Goal: Task Accomplishment & Management: Manage account settings

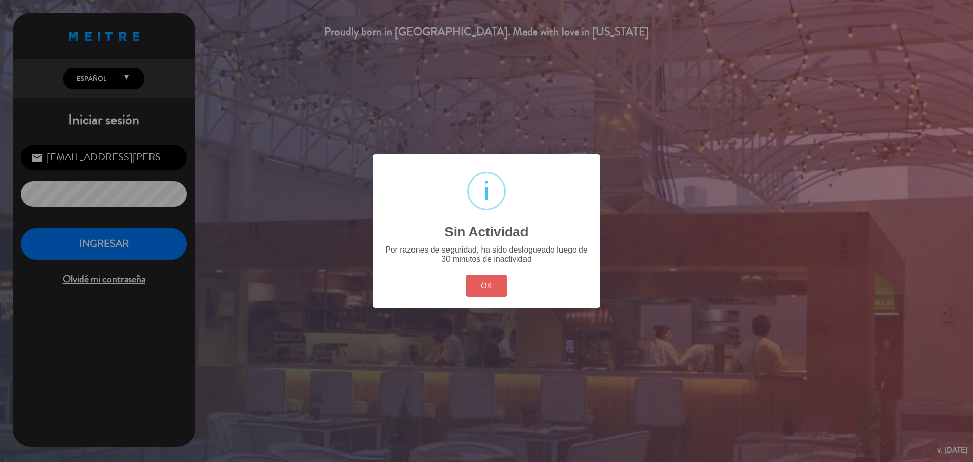
click at [478, 291] on button "OK" at bounding box center [486, 286] width 41 height 22
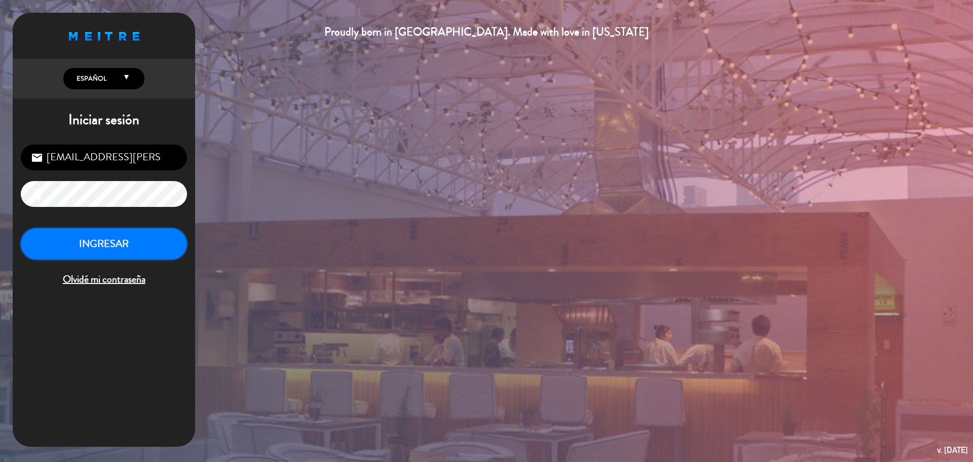
click at [156, 251] on button "INGRESAR" at bounding box center [104, 244] width 166 height 32
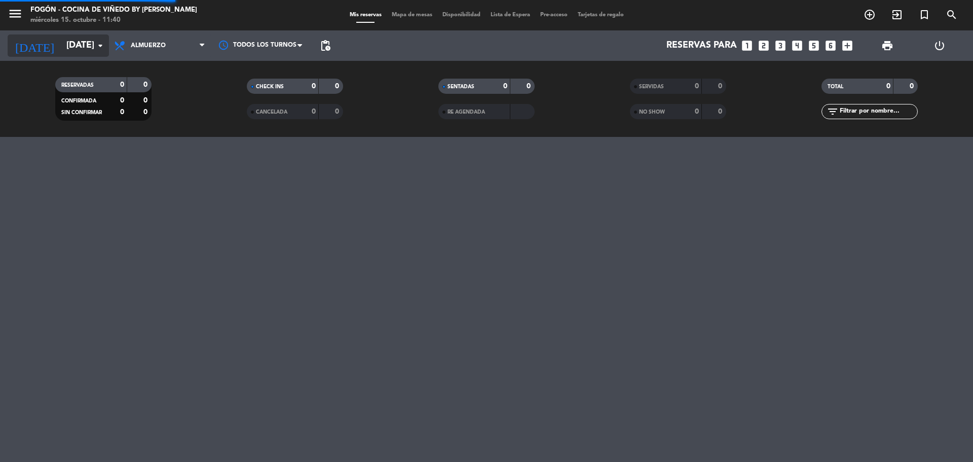
click at [71, 52] on input "[DATE]" at bounding box center [120, 45] width 118 height 20
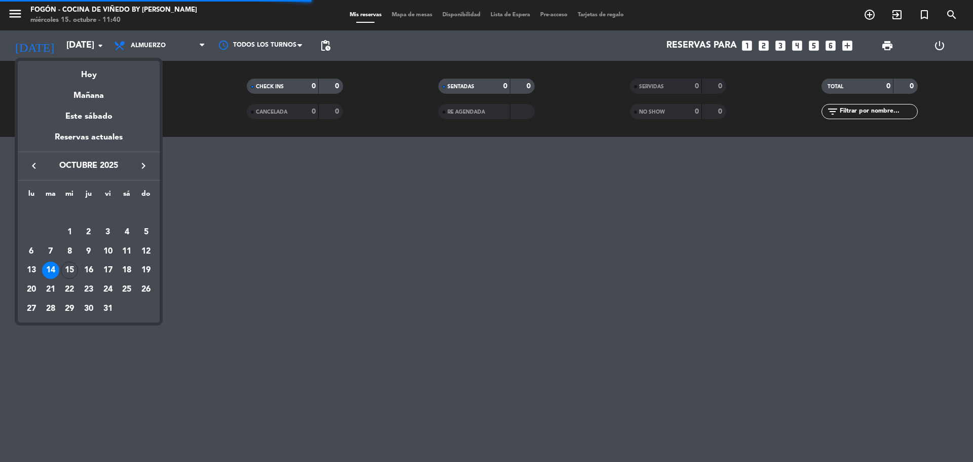
click at [142, 165] on icon "keyboard_arrow_right" at bounding box center [143, 166] width 12 height 12
click at [106, 248] on div "12" at bounding box center [107, 251] width 17 height 17
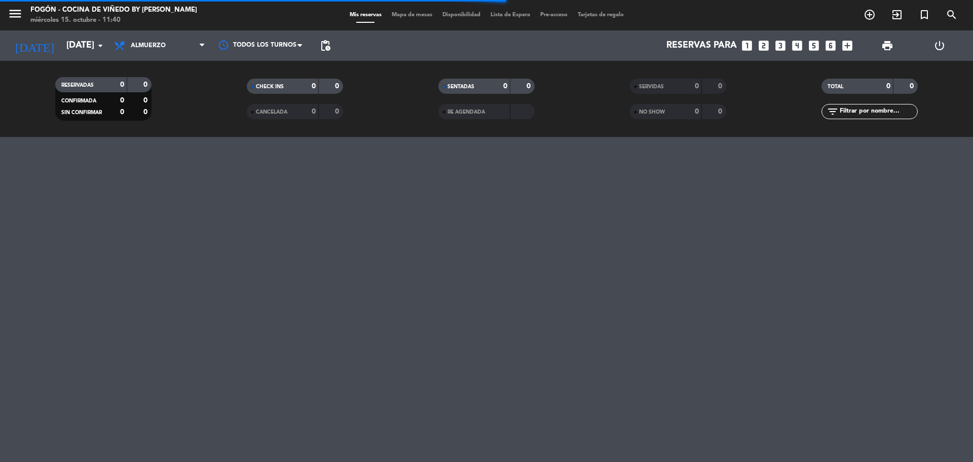
type input "vie. 12 dic."
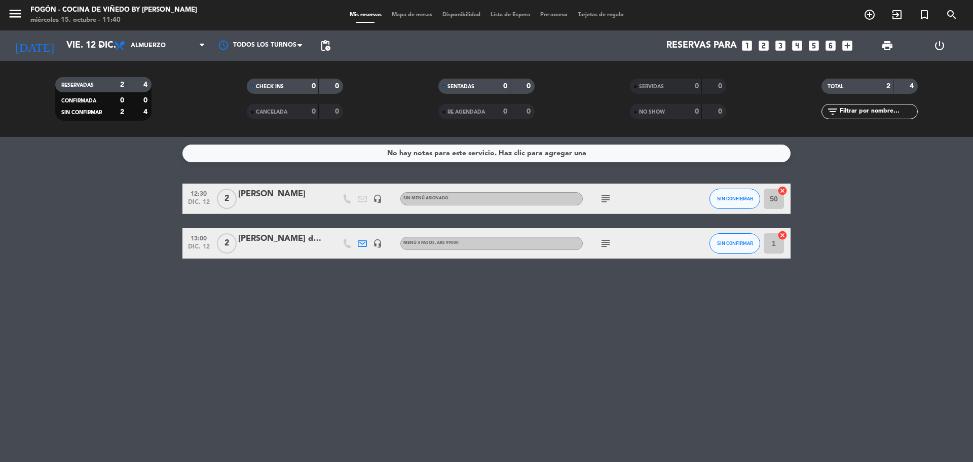
click at [604, 246] on icon "subject" at bounding box center [605, 243] width 12 height 12
click at [285, 245] on div "[PERSON_NAME] de Vino y [GEOGRAPHIC_DATA]" at bounding box center [281, 238] width 86 height 13
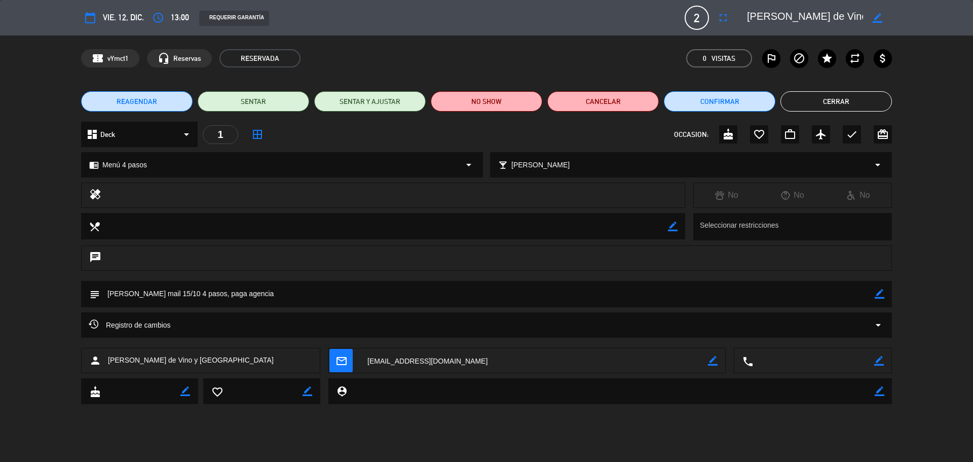
click at [876, 292] on icon "border_color" at bounding box center [880, 294] width 10 height 10
click at [868, 294] on textarea at bounding box center [487, 294] width 775 height 26
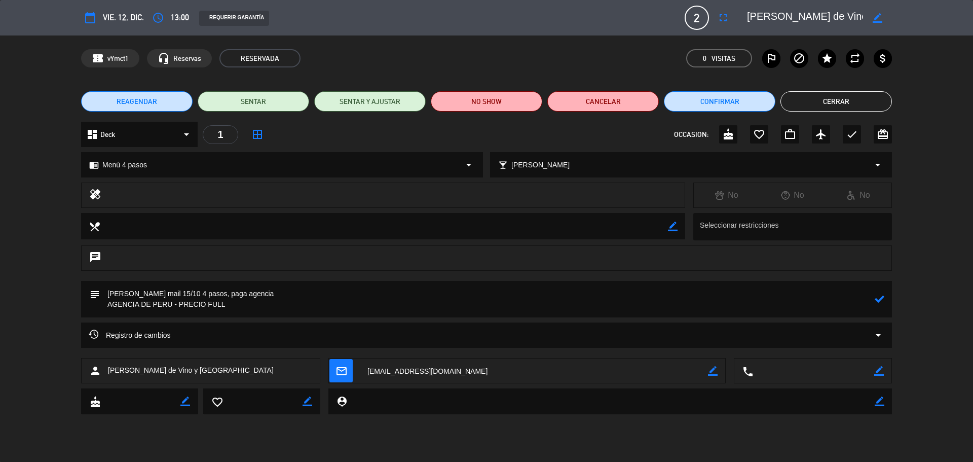
click at [882, 296] on icon at bounding box center [880, 299] width 10 height 10
click at [880, 298] on icon "border_color" at bounding box center [880, 299] width 10 height 10
click at [753, 288] on textarea at bounding box center [487, 299] width 775 height 36
type textarea "[PERSON_NAME] mail 15/10 4 pasos, paga agencia EN EFECTIVO AGENCIA DE PERU - PR…"
click at [879, 301] on icon at bounding box center [880, 299] width 10 height 10
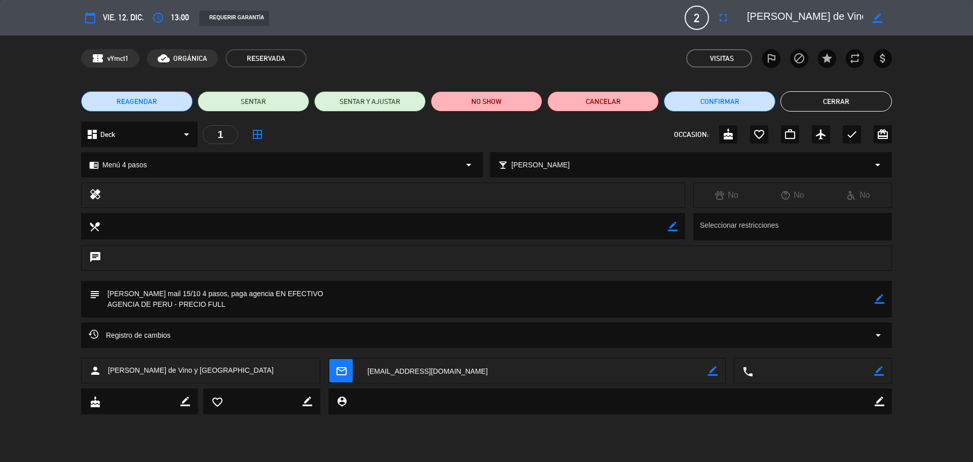
click at [846, 96] on button "Cerrar" at bounding box center [835, 101] width 111 height 20
